Goal: Task Accomplishment & Management: Use online tool/utility

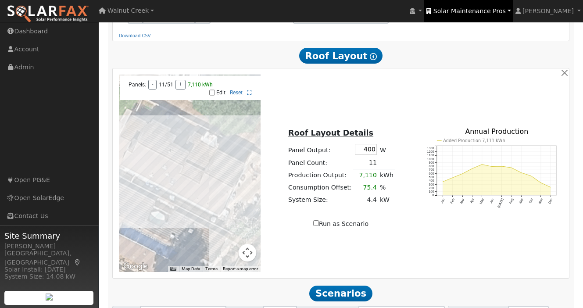
click at [488, 14] on link "Solar Maintenance Pros" at bounding box center [468, 11] width 89 height 22
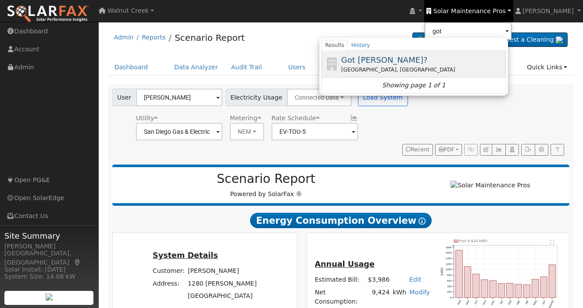
click at [395, 66] on div "Concord, CA" at bounding box center [422, 70] width 163 height 8
type input "Got [PERSON_NAME]?"
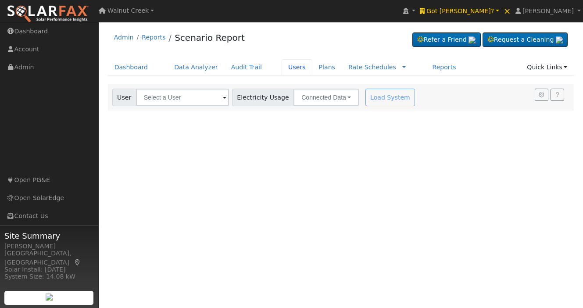
click at [292, 64] on link "Users" at bounding box center [296, 67] width 31 height 16
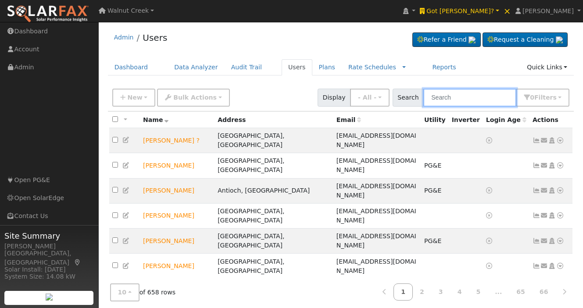
click at [485, 104] on input "text" at bounding box center [469, 98] width 93 height 18
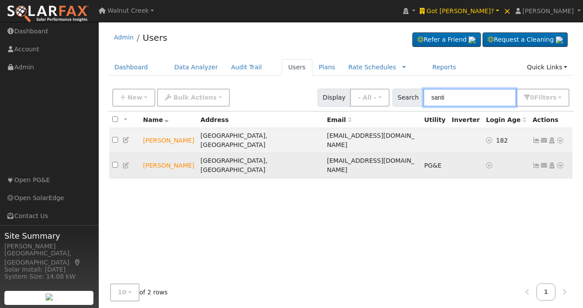
type input "santi"
click at [560, 162] on icon at bounding box center [560, 165] width 8 height 6
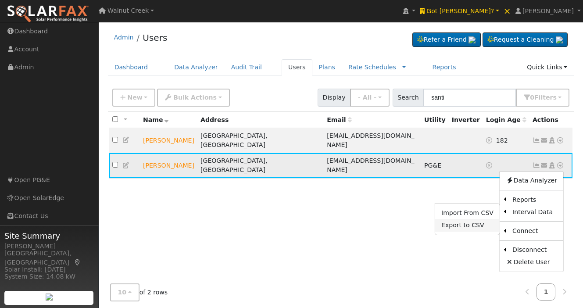
click at [468, 219] on link "Export to CSV" at bounding box center [467, 225] width 64 height 12
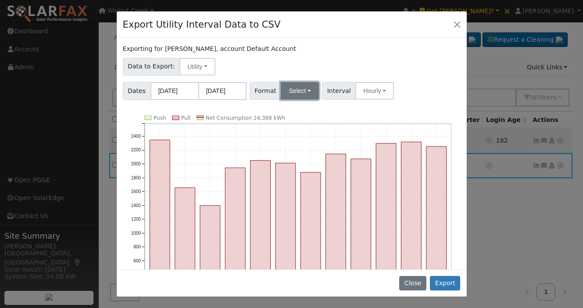
click at [288, 88] on button "Select" at bounding box center [300, 91] width 38 height 18
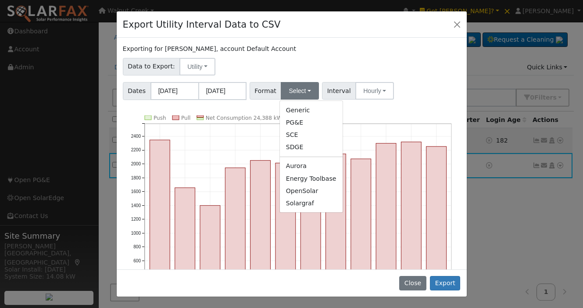
click at [298, 55] on div "Data to Export: Utility Utility Solar" at bounding box center [291, 65] width 341 height 21
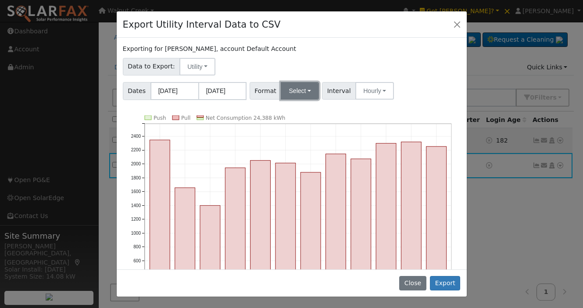
click at [300, 91] on button "Select" at bounding box center [300, 91] width 38 height 18
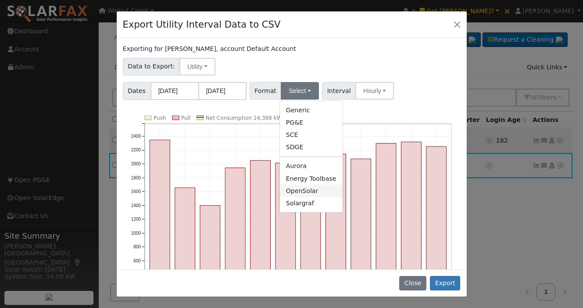
click at [309, 194] on link "OpenSolar" at bounding box center [311, 191] width 63 height 12
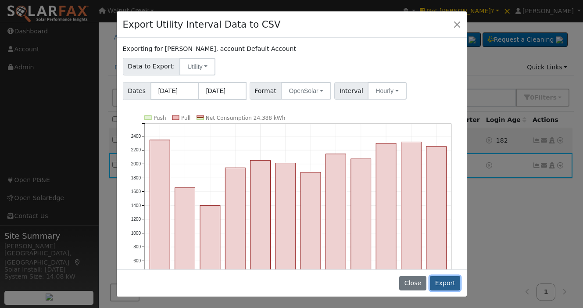
click at [441, 280] on button "Export" at bounding box center [445, 283] width 30 height 15
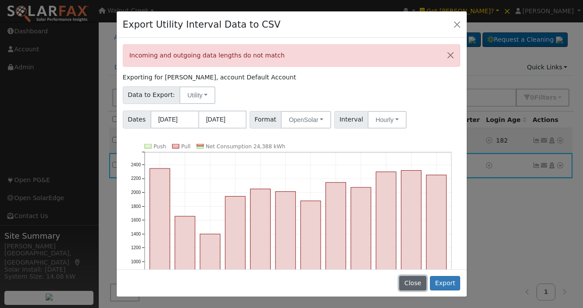
click at [411, 280] on button "Close" at bounding box center [412, 283] width 27 height 15
